Goal: Find specific page/section: Find specific page/section

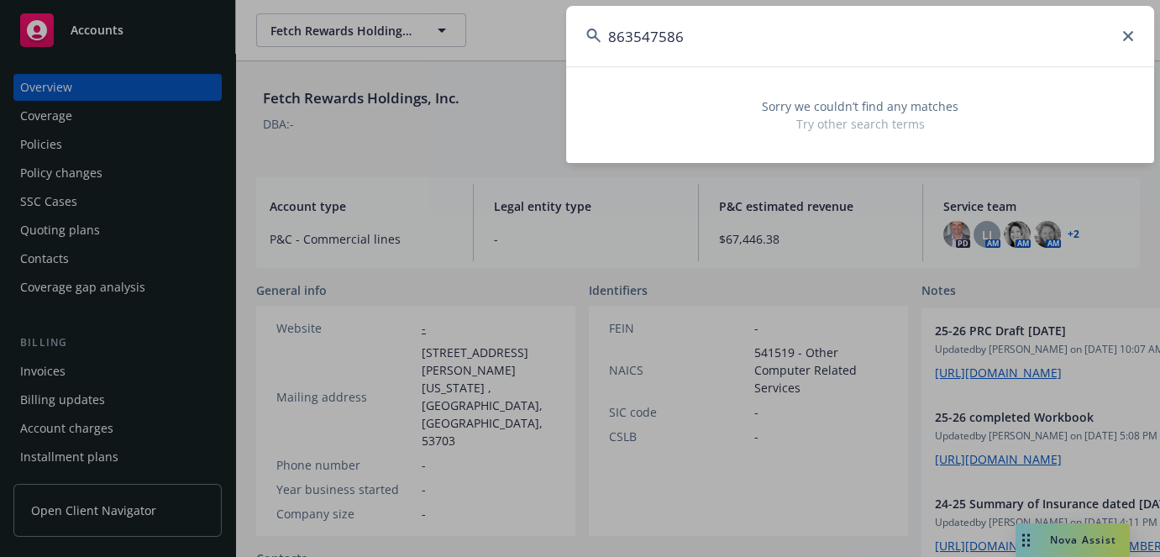
type input "863547586"
